Goal: Information Seeking & Learning: Learn about a topic

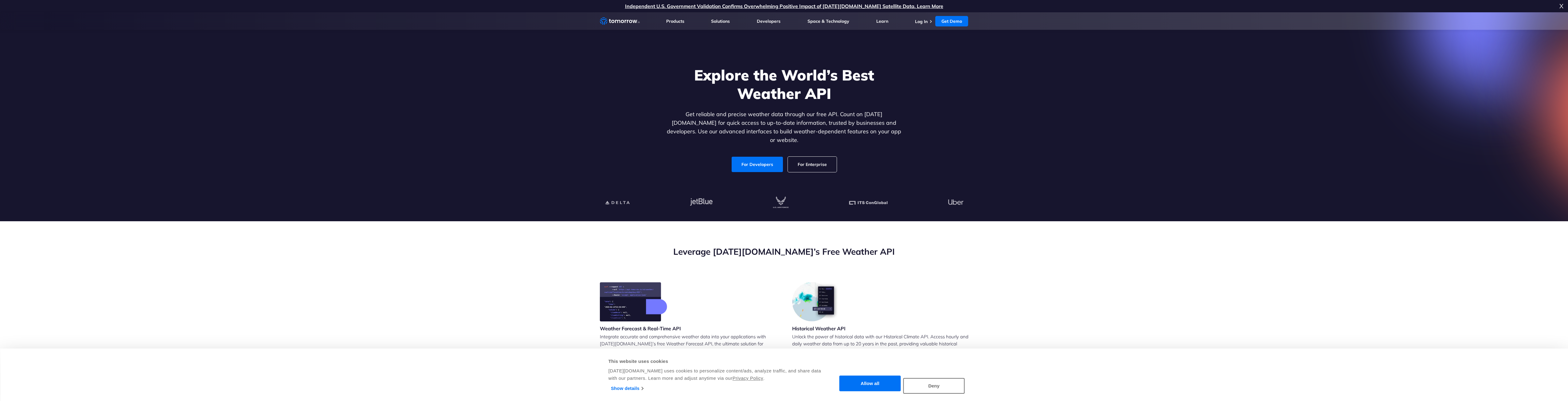
click at [915, 21] on ul "Products Products For Organizations Resilience Platform Your single source of w…" at bounding box center [817, 21] width 302 height 18
click at [739, 157] on link "For Developers" at bounding box center [757, 164] width 51 height 15
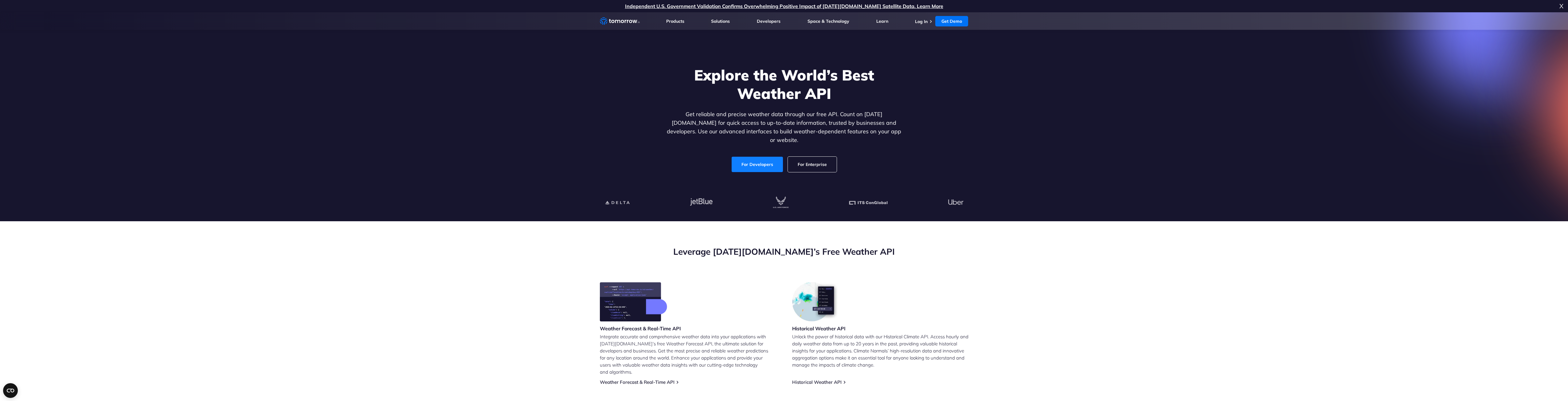
click at [747, 162] on link "For Developers" at bounding box center [757, 164] width 51 height 15
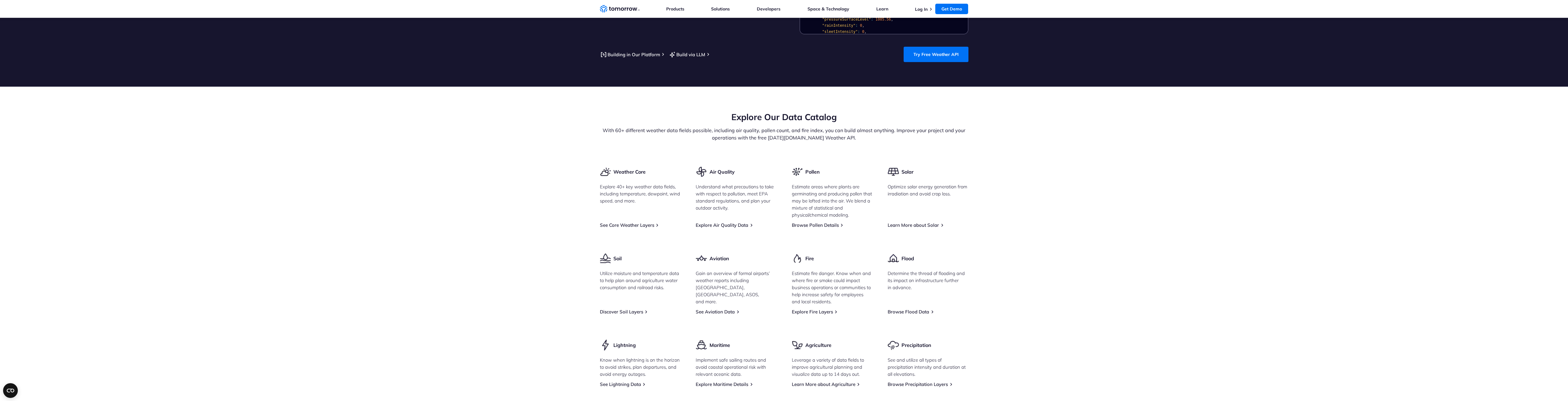
scroll to position [676, 0]
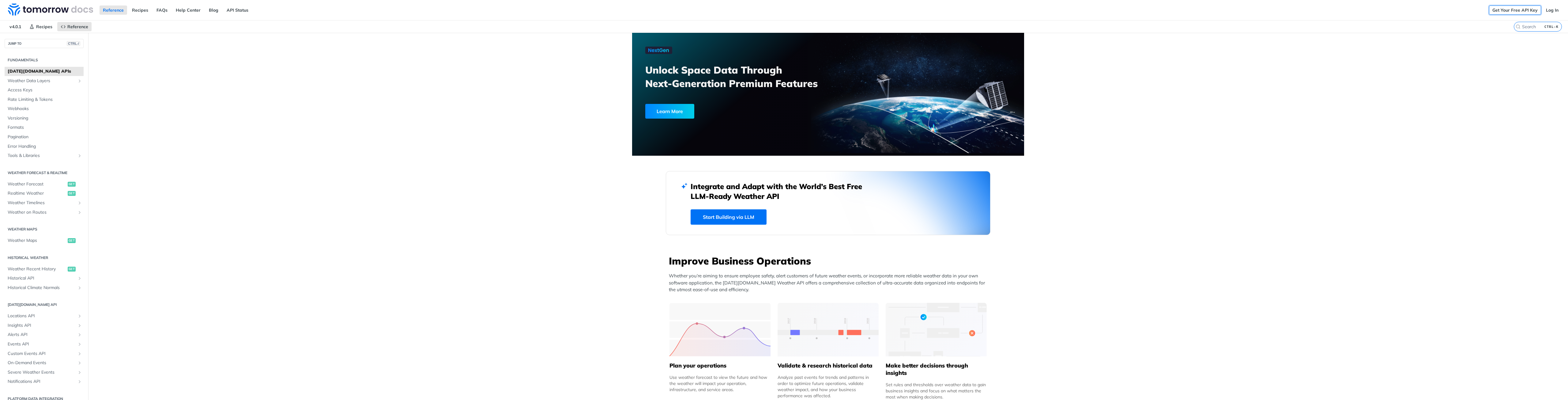
click at [1495, 9] on link "Get Your Free API Key" at bounding box center [1515, 10] width 52 height 9
click at [1524, 11] on link "Get Your Free API Key" at bounding box center [1515, 10] width 52 height 9
click at [1550, 9] on link "Log In" at bounding box center [1552, 10] width 19 height 9
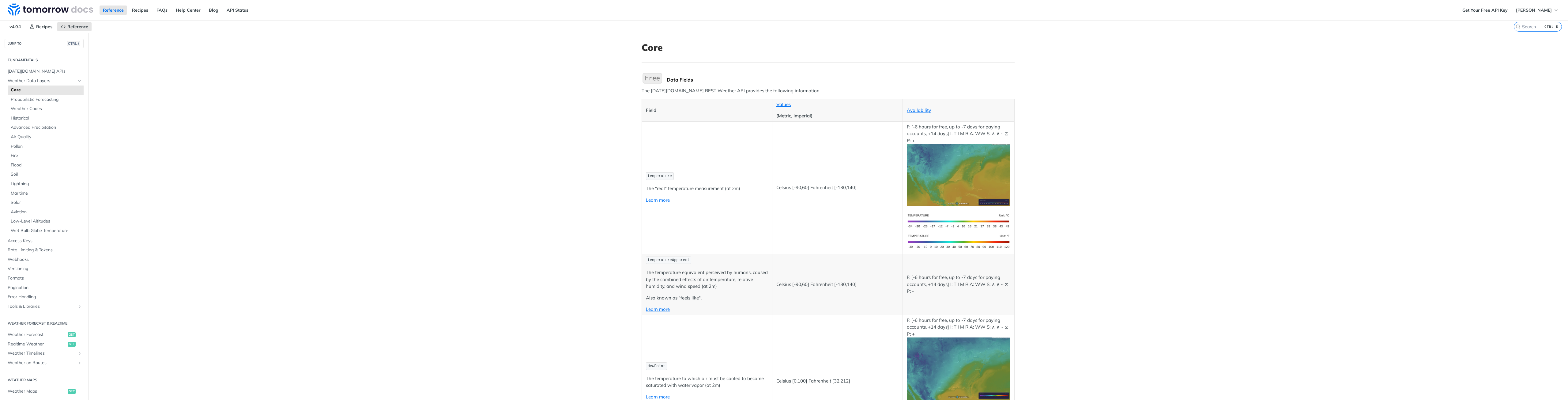
scroll to position [276, 0]
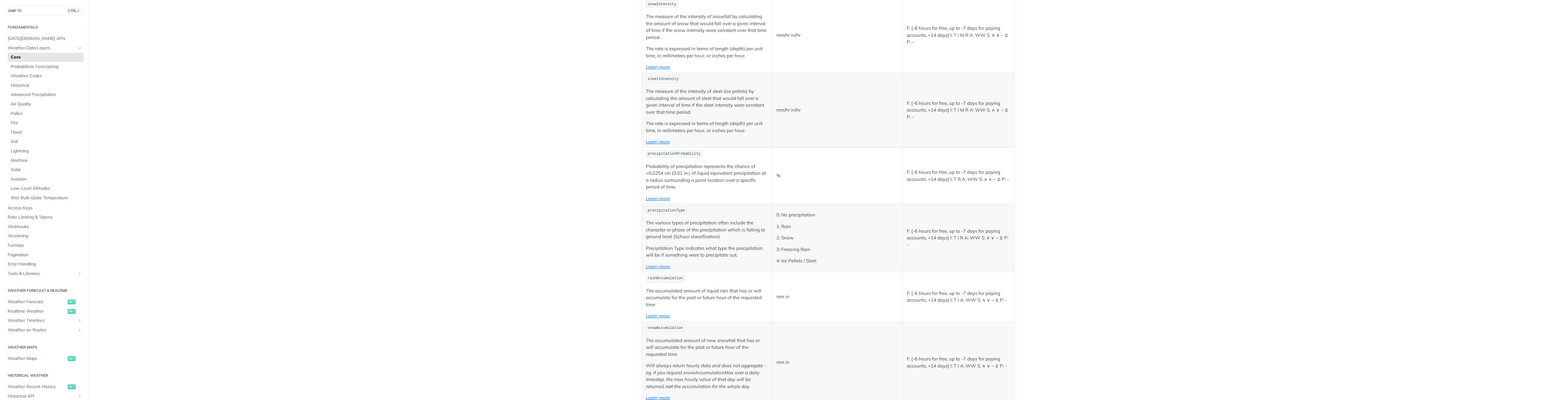
scroll to position [1535, 0]
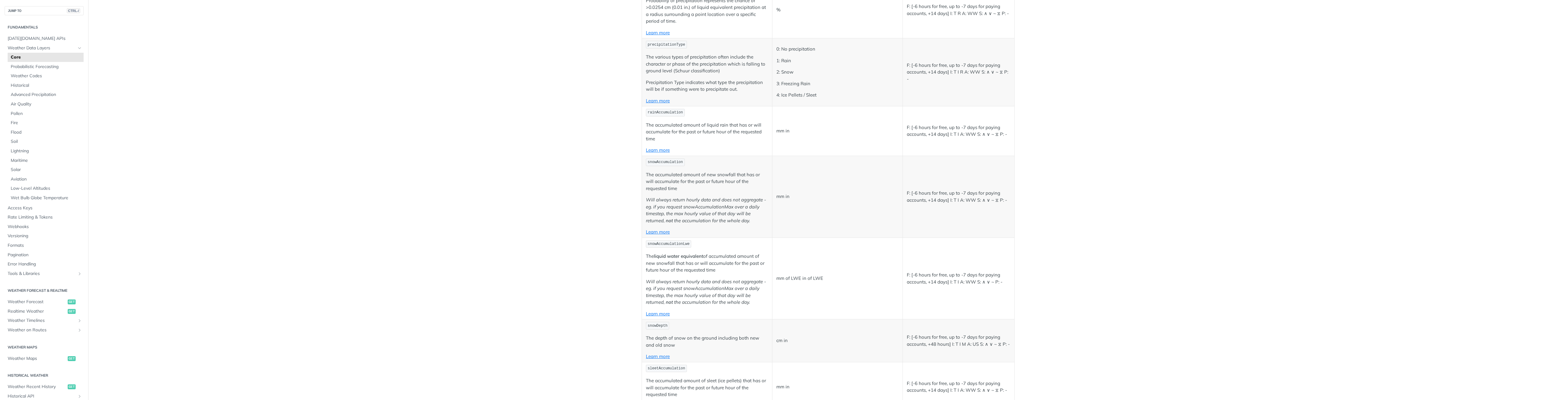
scroll to position [953, 0]
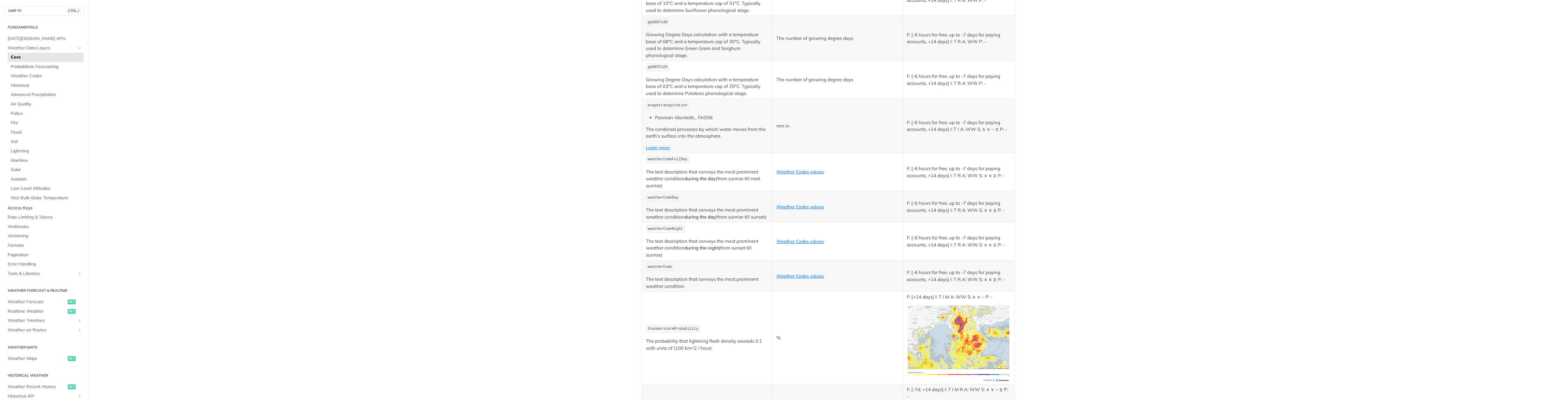
scroll to position [2944, 0]
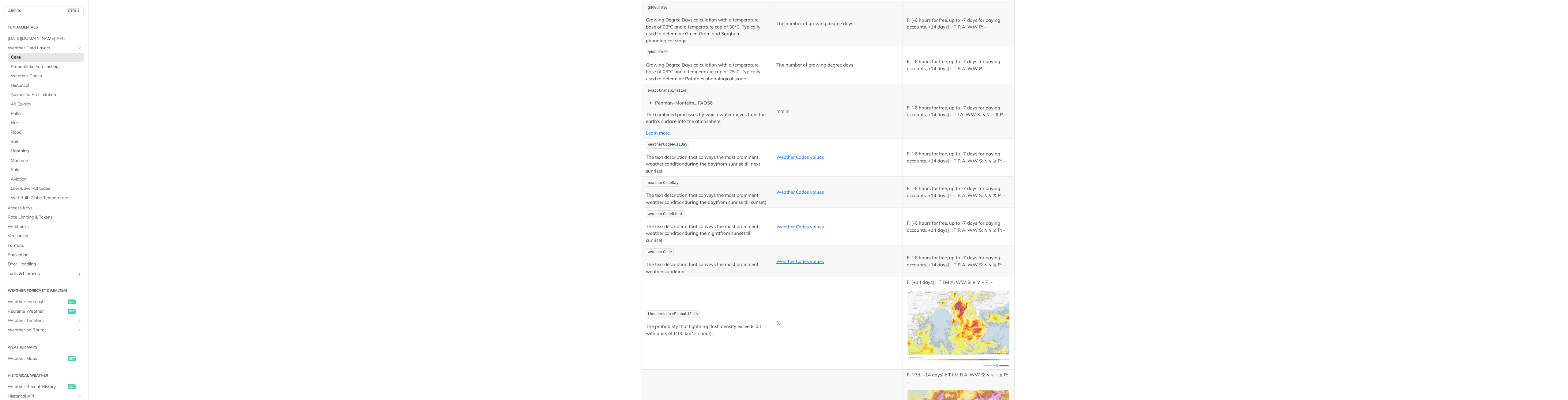
click at [33, 278] on div "Fundamentals Tomorrow.io APIs Weather Data Layers Core Probabilistic Forecastin…" at bounding box center [44, 286] width 88 height 542
click at [35, 274] on span "Tools & Libraries" at bounding box center [42, 273] width 68 height 6
